Goal: Register for event/course

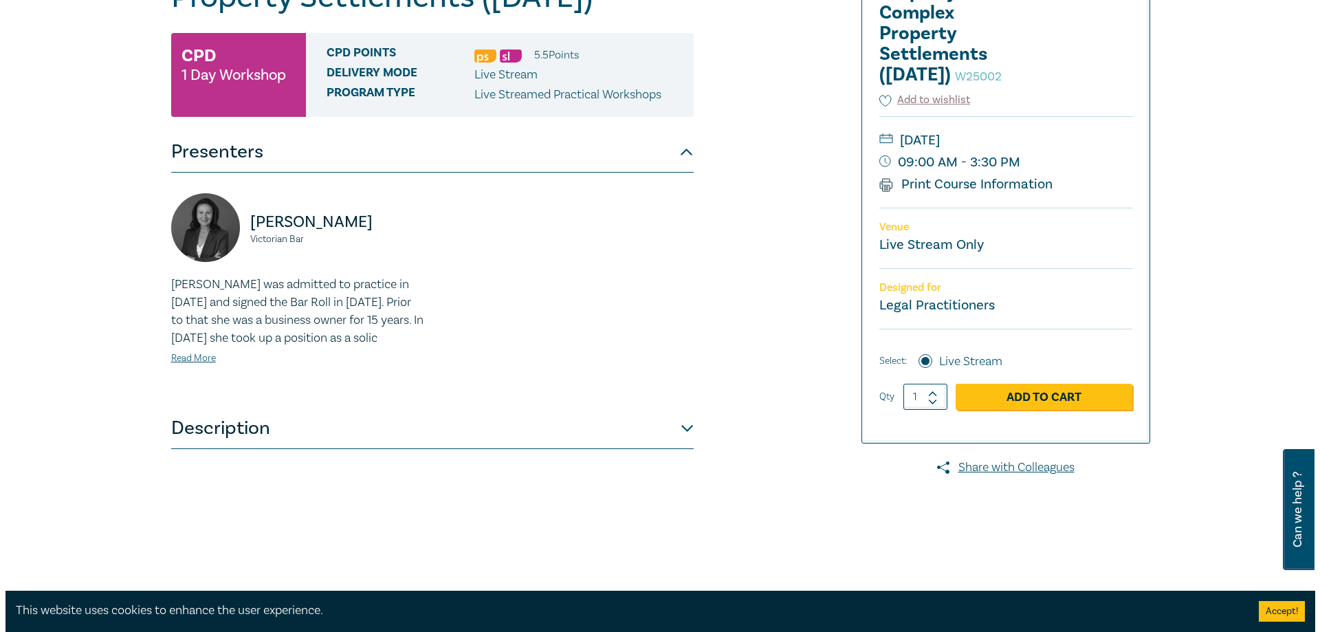
scroll to position [206, 0]
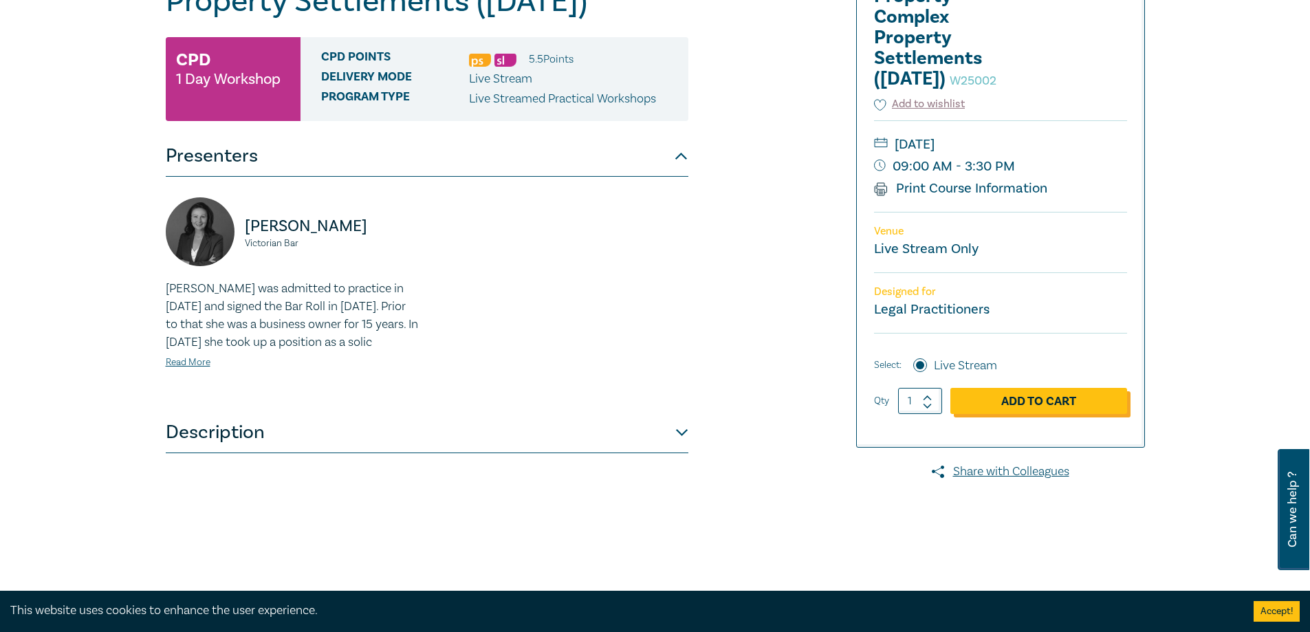
click at [1008, 414] on link "Add to Cart" at bounding box center [1038, 401] width 177 height 26
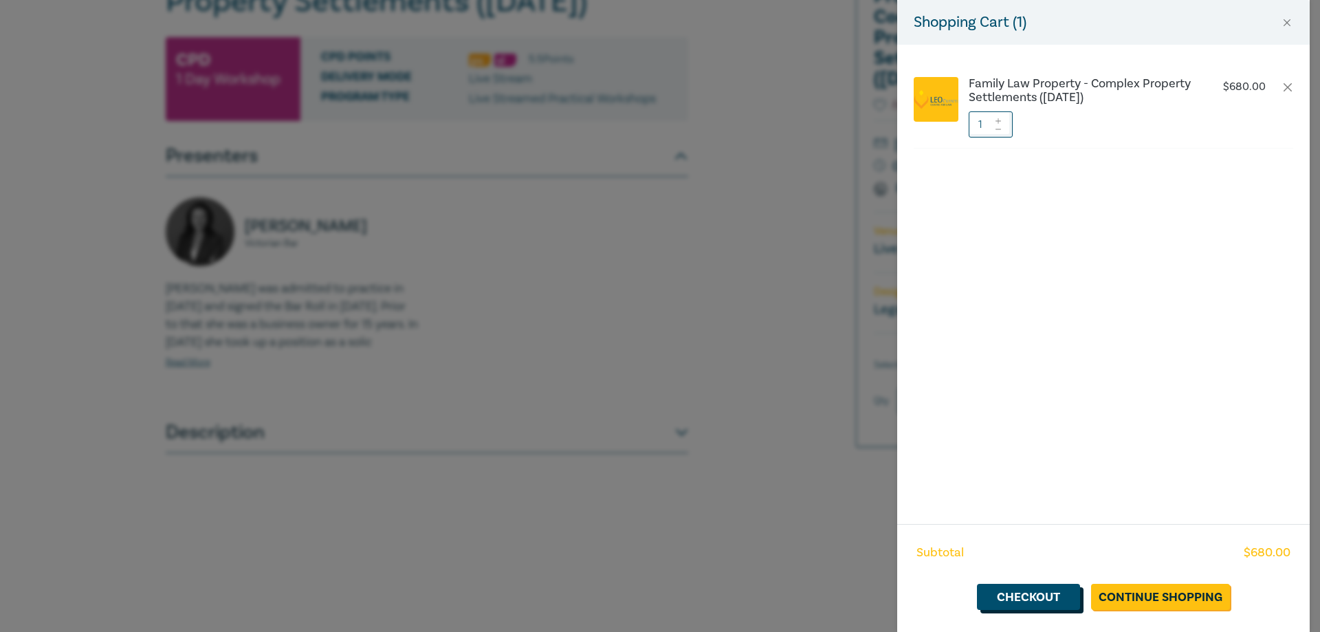
click at [1039, 595] on link "Checkout" at bounding box center [1028, 597] width 103 height 26
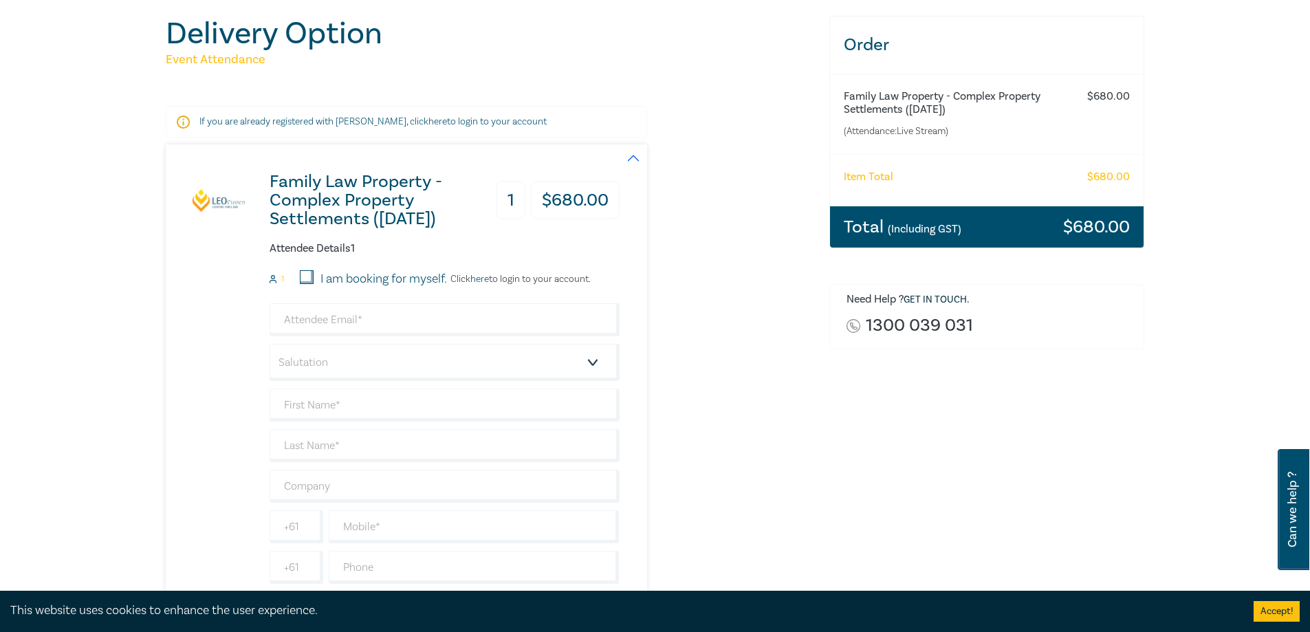
scroll to position [138, 0]
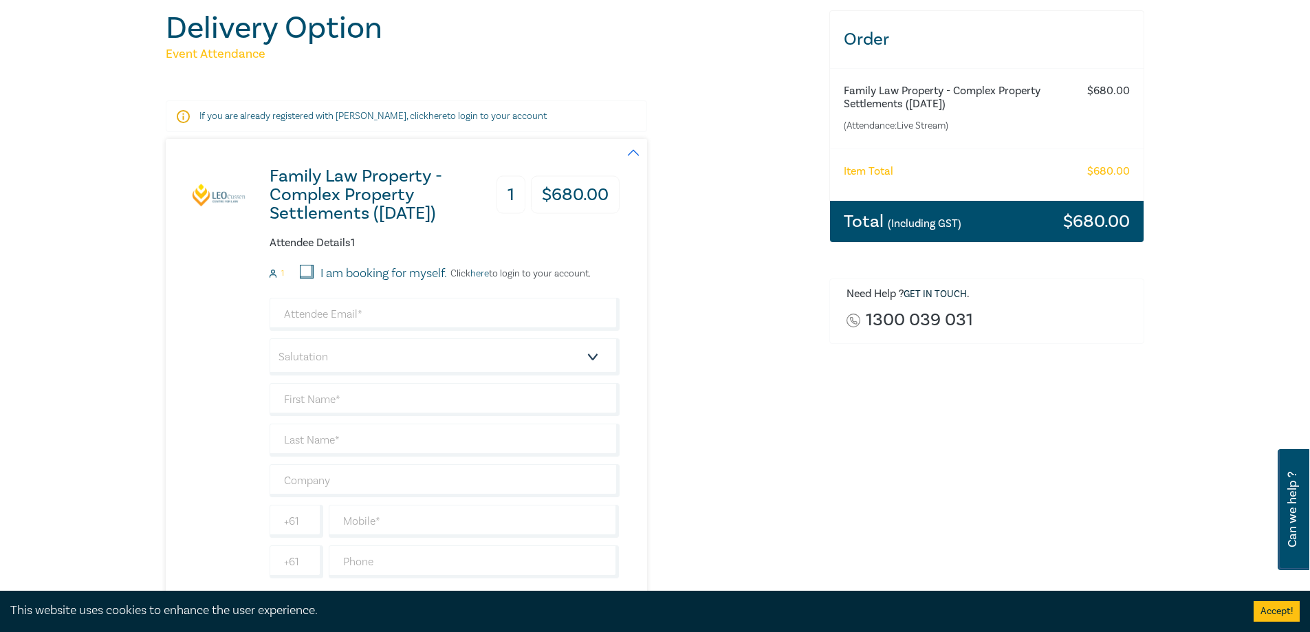
click at [306, 272] on input "I am booking for myself." at bounding box center [307, 272] width 14 height 14
checkbox input "true"
click at [352, 322] on input "email" at bounding box center [445, 314] width 350 height 33
type input "[PERSON_NAME][EMAIL_ADDRESS][DOMAIN_NAME]"
type input "[PERSON_NAME] [PERSON_NAME]"
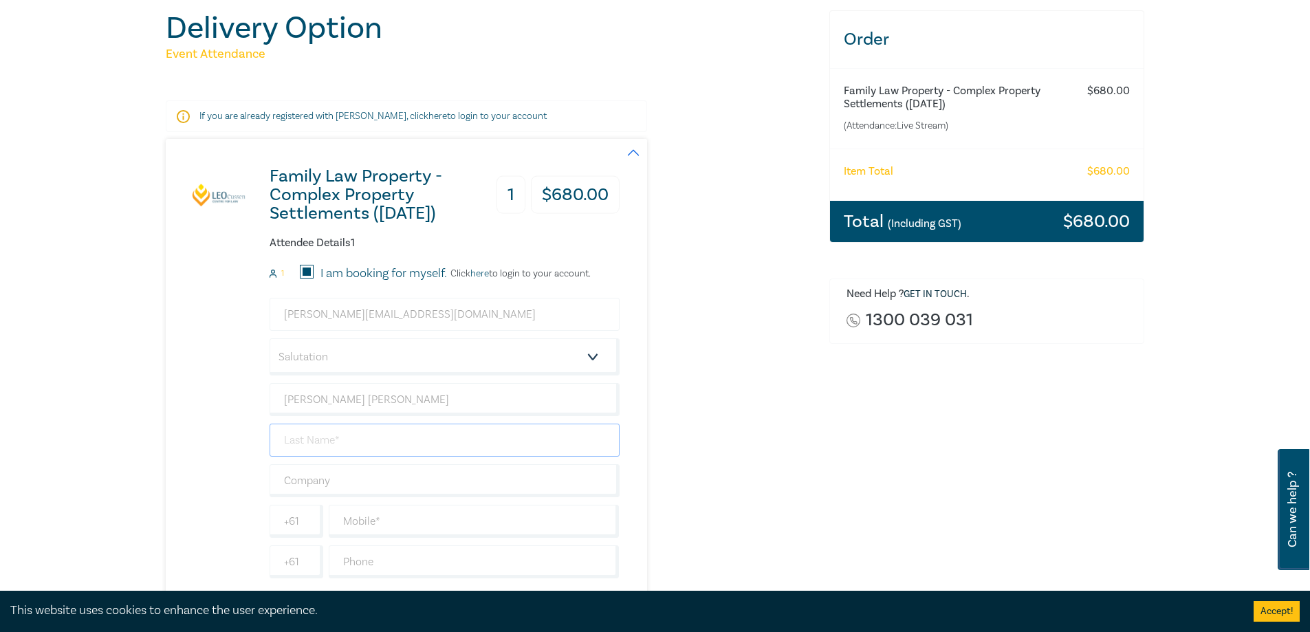
type input "[PERSON_NAME]"
type input "[PERSON_NAME] & Associates"
type input "0354503136"
type input "[GEOGRAPHIC_DATA]"
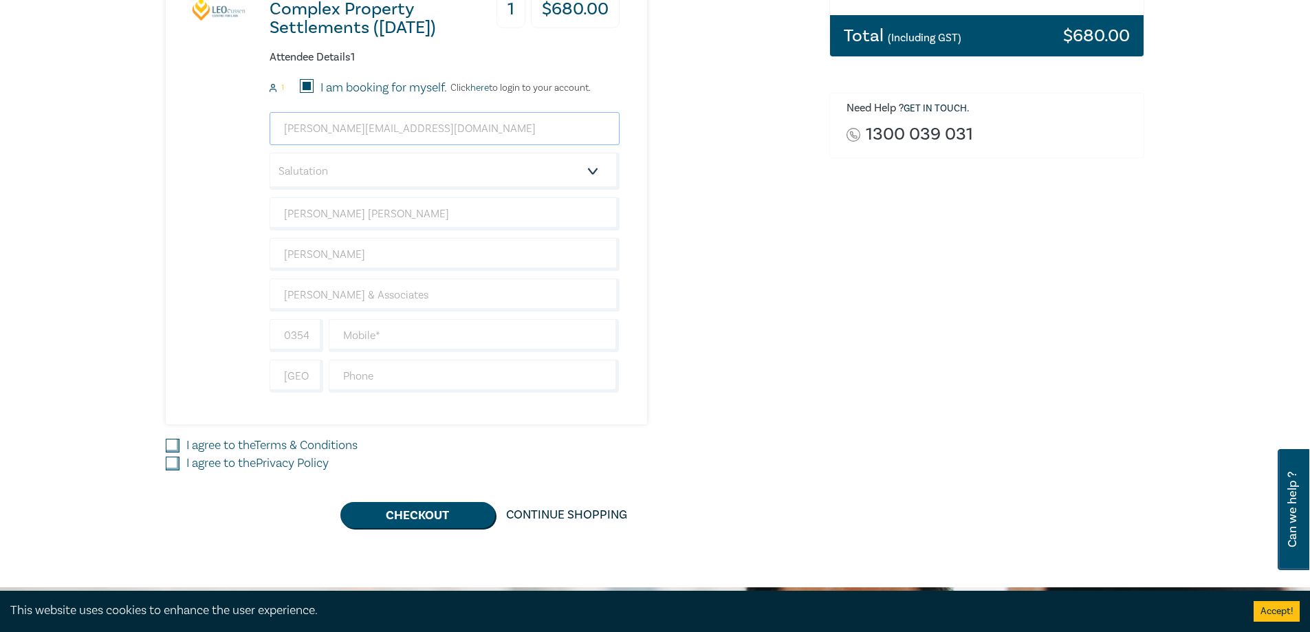
scroll to position [344, 0]
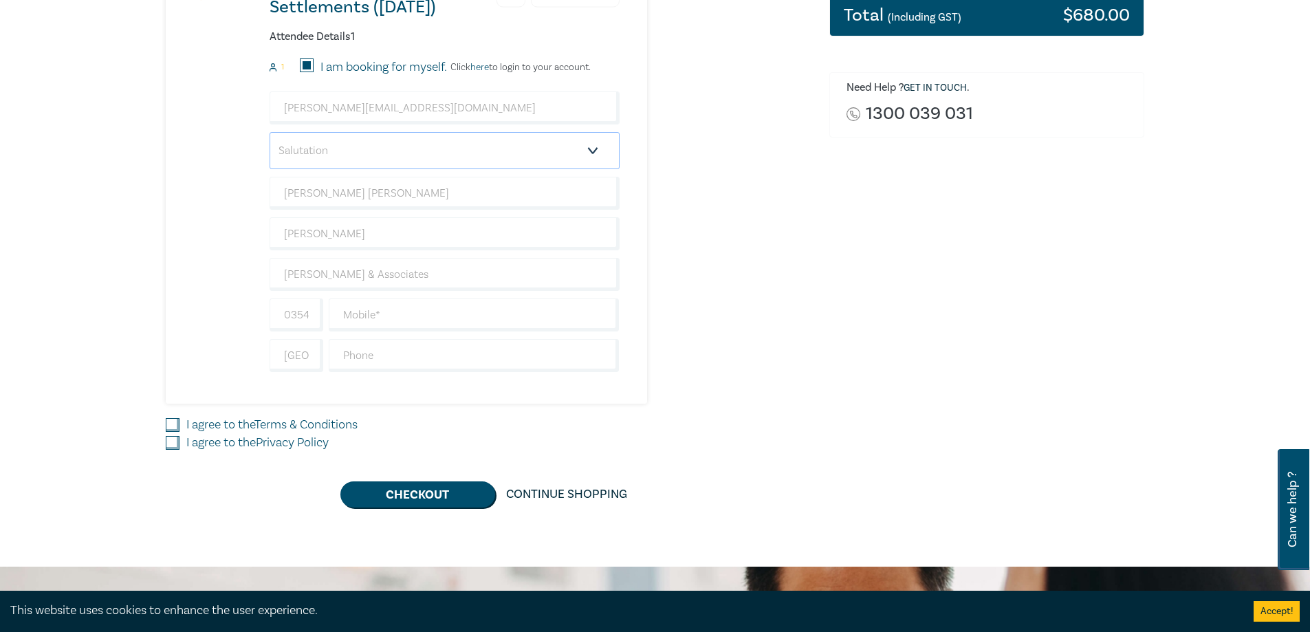
click at [353, 146] on select "Salutation Mr. Mrs. Ms. Miss Dr. Prof. Other" at bounding box center [445, 150] width 350 height 37
select select "Ms."
click at [270, 132] on select "Salutation Mr. Mrs. Ms. Miss Dr. Prof. Other" at bounding box center [445, 150] width 350 height 37
drag, startPoint x: 311, startPoint y: 314, endPoint x: 299, endPoint y: 312, distance: 11.8
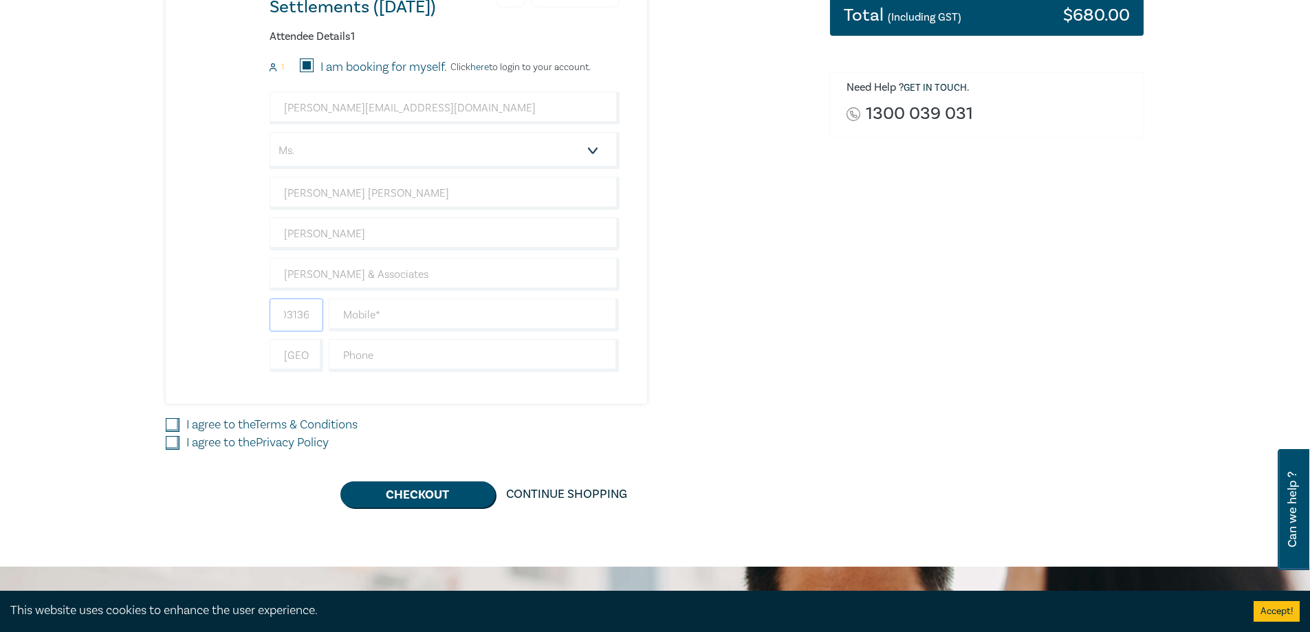
click at [299, 312] on input "0354503136" at bounding box center [297, 314] width 54 height 33
type input "0354"
click at [391, 310] on input "text" at bounding box center [474, 314] width 291 height 33
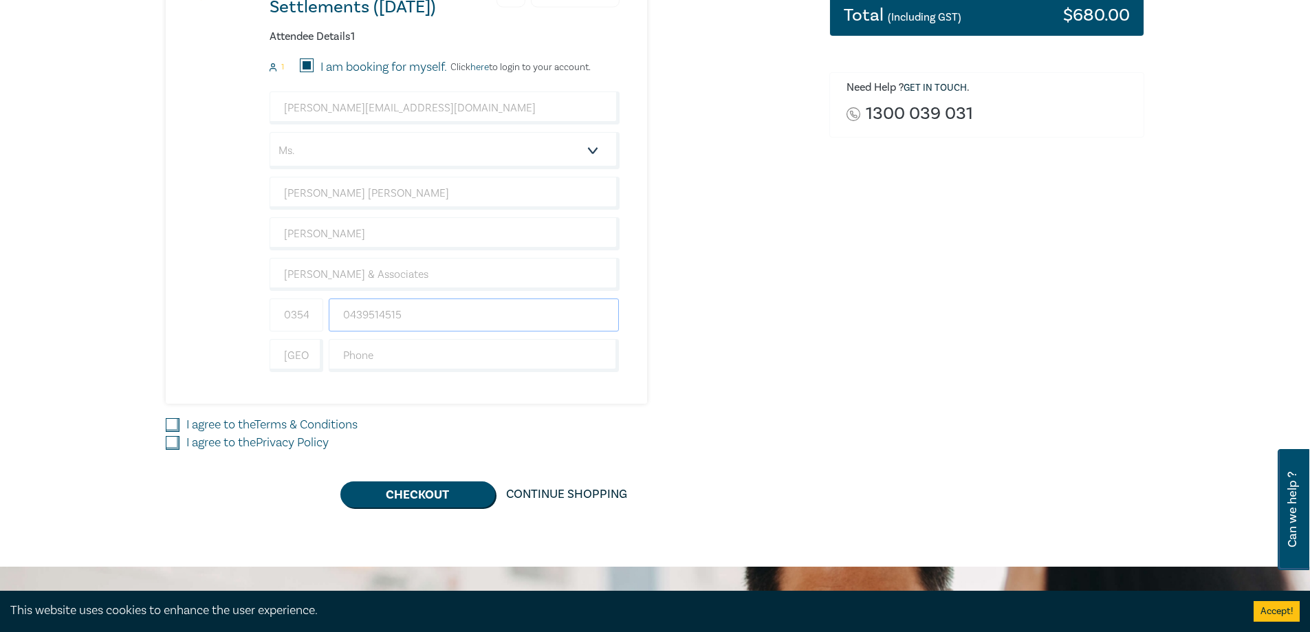
type input "0439514515"
click at [311, 319] on input "0354" at bounding box center [297, 314] width 54 height 33
type input "0"
click at [373, 358] on input "text" at bounding box center [474, 355] width 291 height 33
type input "0354503136"
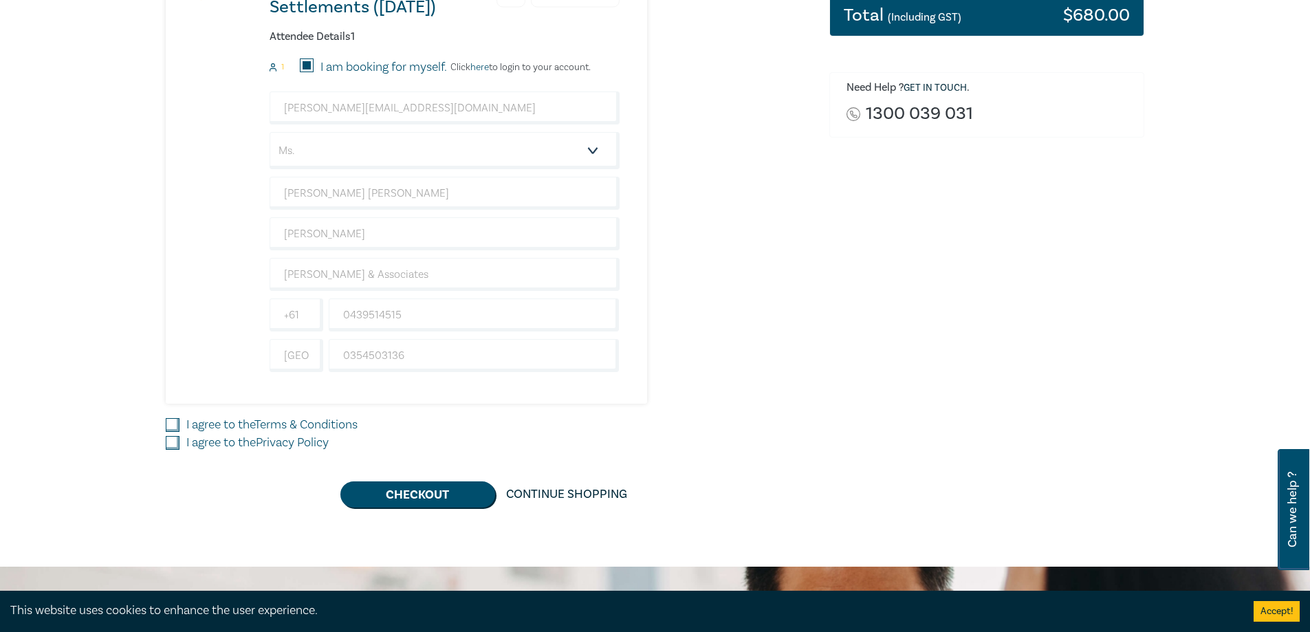
drag, startPoint x: 175, startPoint y: 422, endPoint x: 174, endPoint y: 430, distance: 9.0
click at [175, 422] on input "I agree to the Terms & Conditions" at bounding box center [173, 425] width 14 height 14
checkbox input "true"
click at [171, 443] on input "I agree to the Privacy Policy" at bounding box center [173, 443] width 14 height 14
checkbox input "true"
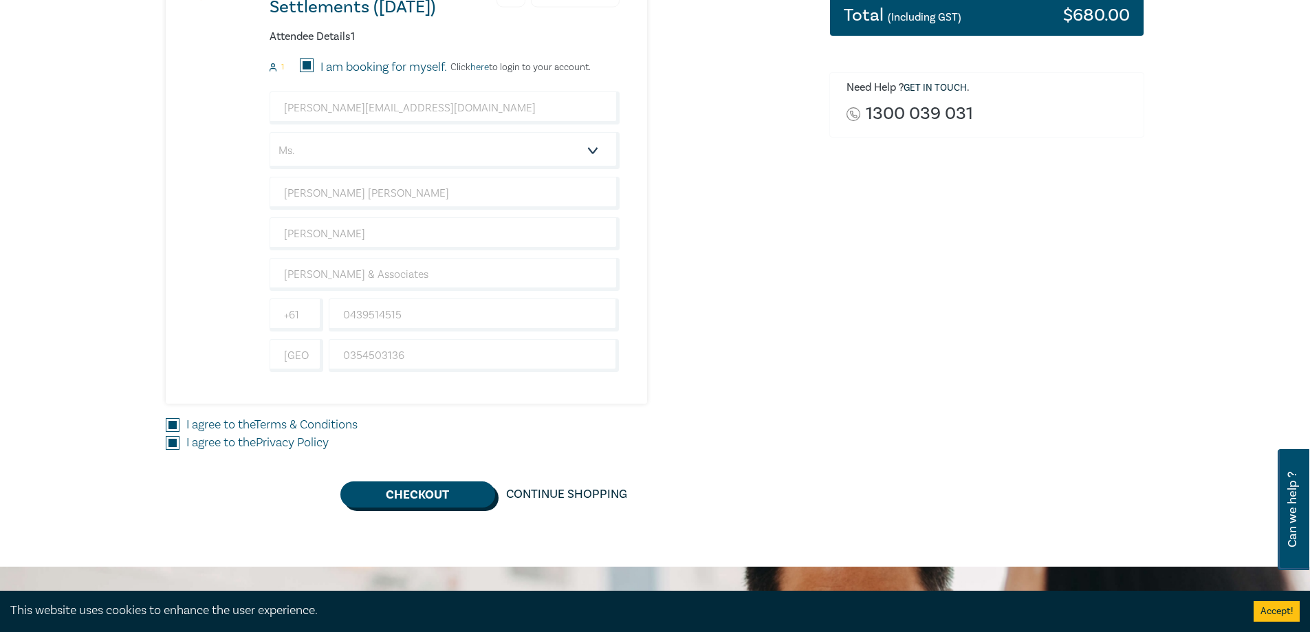
click at [420, 491] on button "Checkout" at bounding box center [417, 494] width 155 height 26
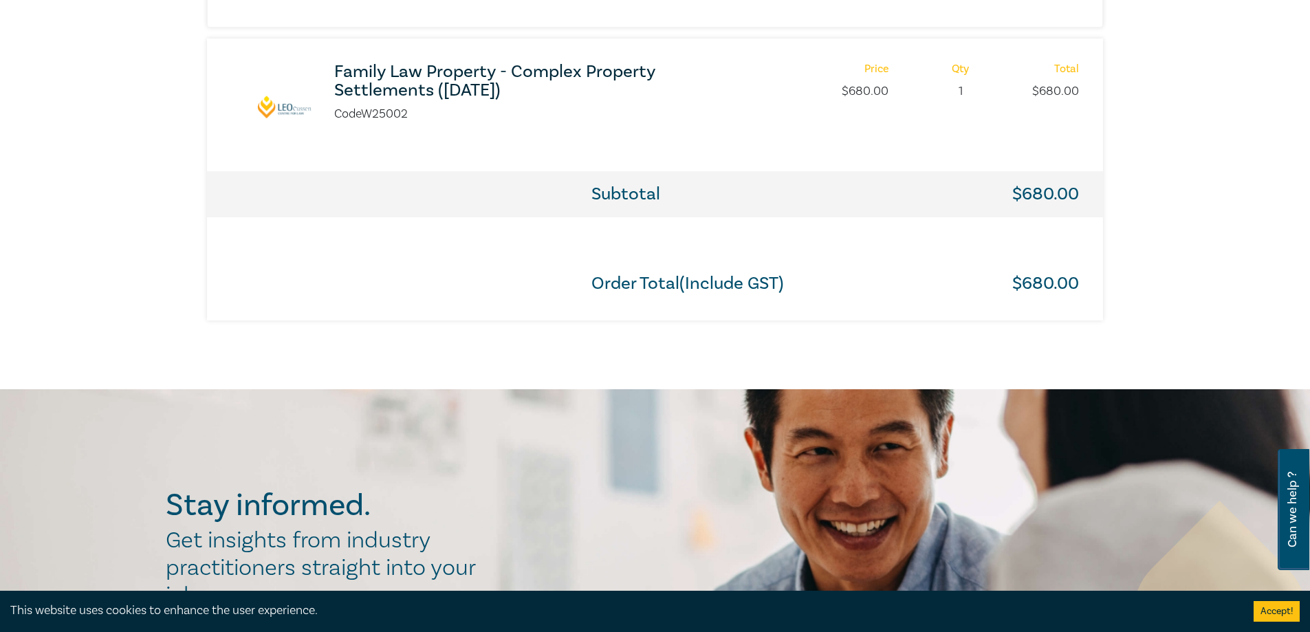
scroll to position [756, 0]
